Goal: Check status: Check status

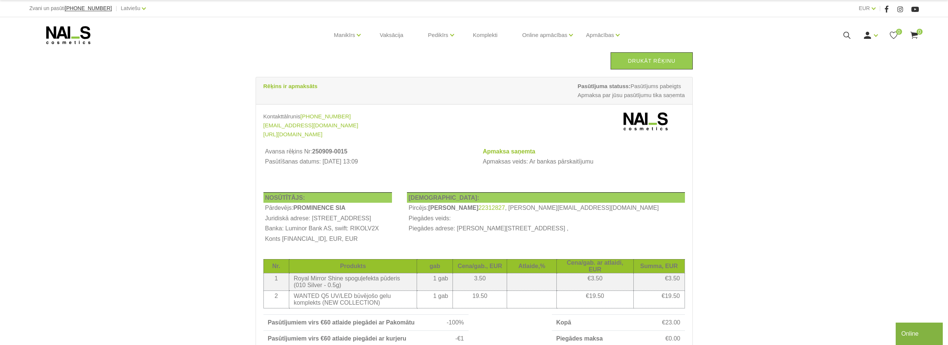
drag, startPoint x: 645, startPoint y: 65, endPoint x: 160, endPoint y: 268, distance: 525.7
click at [645, 65] on link "Drukāt rēķinu" at bounding box center [652, 60] width 82 height 17
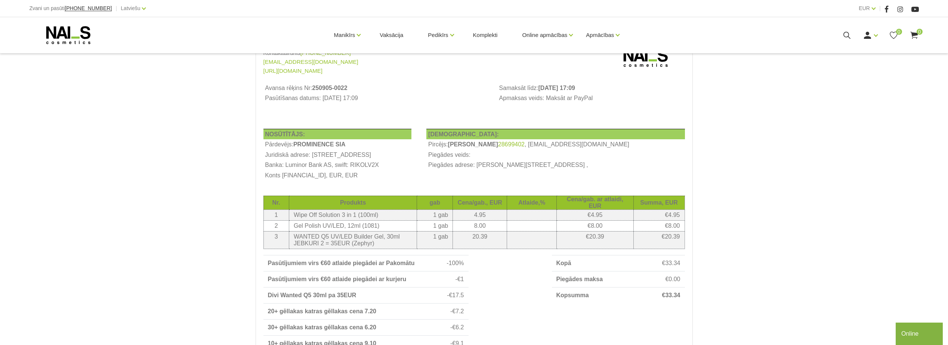
scroll to position [75, 0]
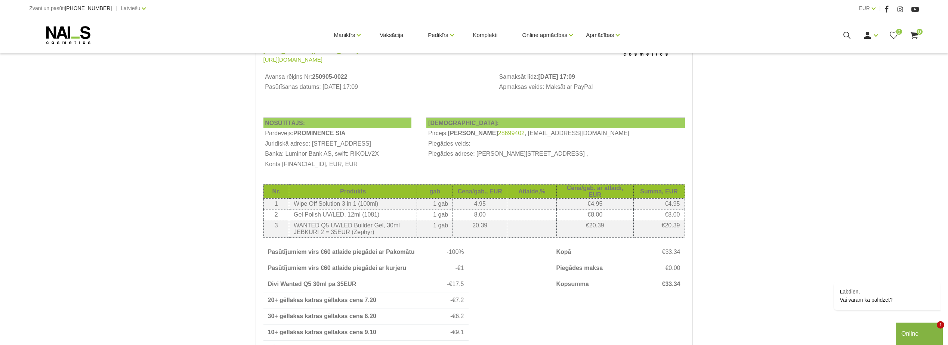
drag, startPoint x: 902, startPoint y: 191, endPoint x: 880, endPoint y: 204, distance: 26.0
click at [902, 191] on div "Drukāt rēķinu Apmaksa vēl nav saņemta Pasūtījuma statuss: Rēķins nosūtīts uz ep…" at bounding box center [474, 225] width 948 height 600
